Goal: Task Accomplishment & Management: Use online tool/utility

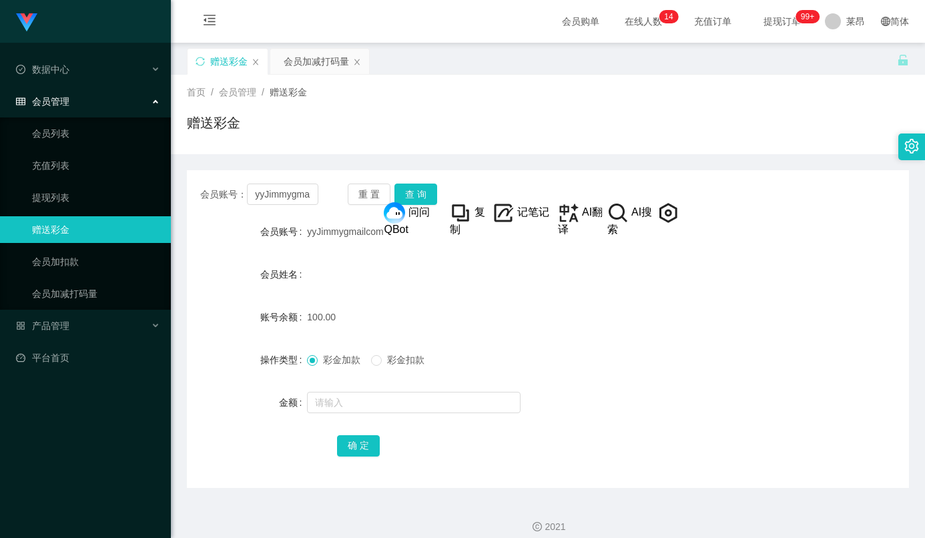
click at [699, 116] on div "赠送彩金" at bounding box center [548, 128] width 722 height 31
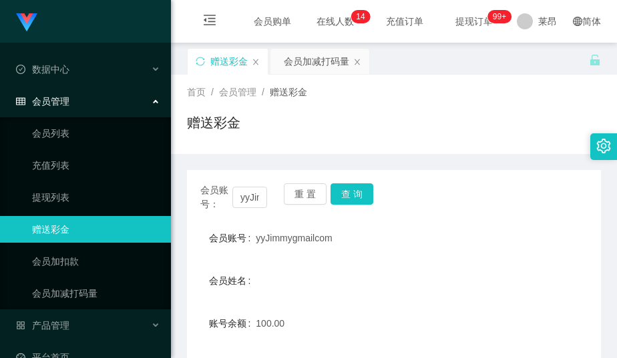
drag, startPoint x: 410, startPoint y: 224, endPoint x: 408, endPoint y: 190, distance: 34.1
click at [408, 190] on div "会员账号： yyJimmygmailcom 重 置 查 询 会员账号 yyJimmygmailcom 会员姓名 账号余额 100.00 操作类型 彩金加款 彩…" at bounding box center [394, 332] width 414 height 324
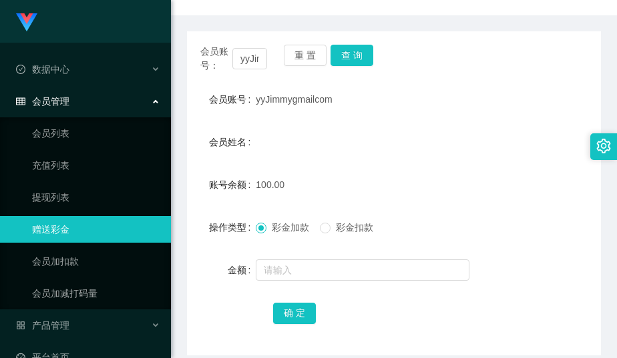
scroll to position [145, 0]
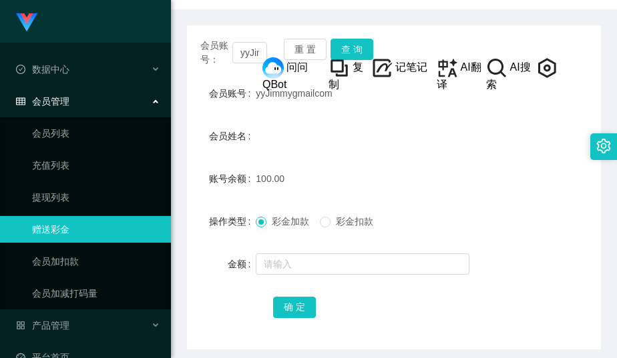
click at [443, 167] on div "100.00" at bounding box center [377, 179] width 242 height 27
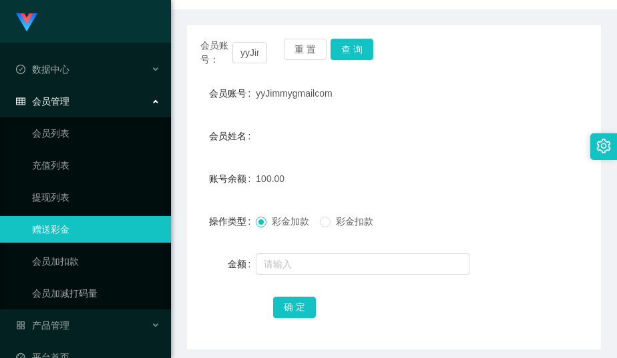
drag, startPoint x: 432, startPoint y: 155, endPoint x: 401, endPoint y: 125, distance: 43.0
click at [428, 151] on form "会员账号 yyJimmygmailcom 会员姓名 账号余额 100.00 操作类型 彩金加款 彩金扣款 金额 确 定" at bounding box center [394, 200] width 414 height 240
